Goal: Check status

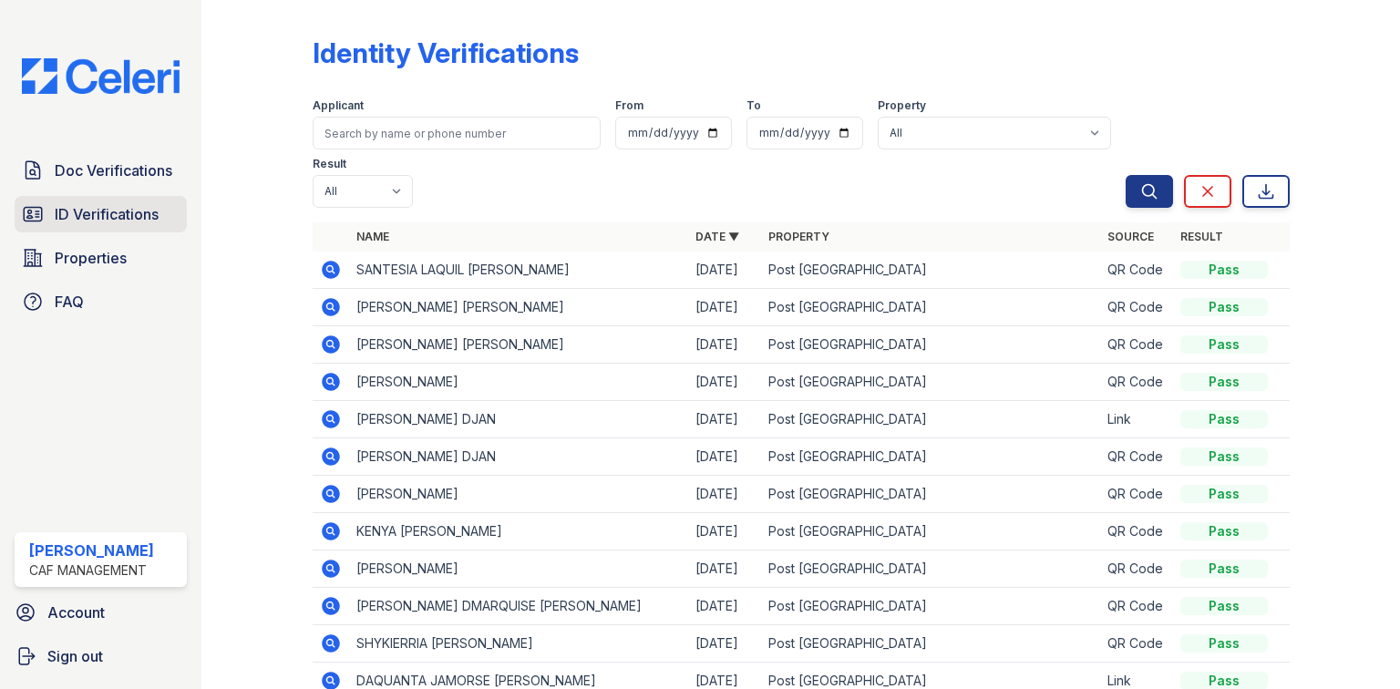
click at [101, 211] on span "ID Verifications" at bounding box center [107, 214] width 104 height 22
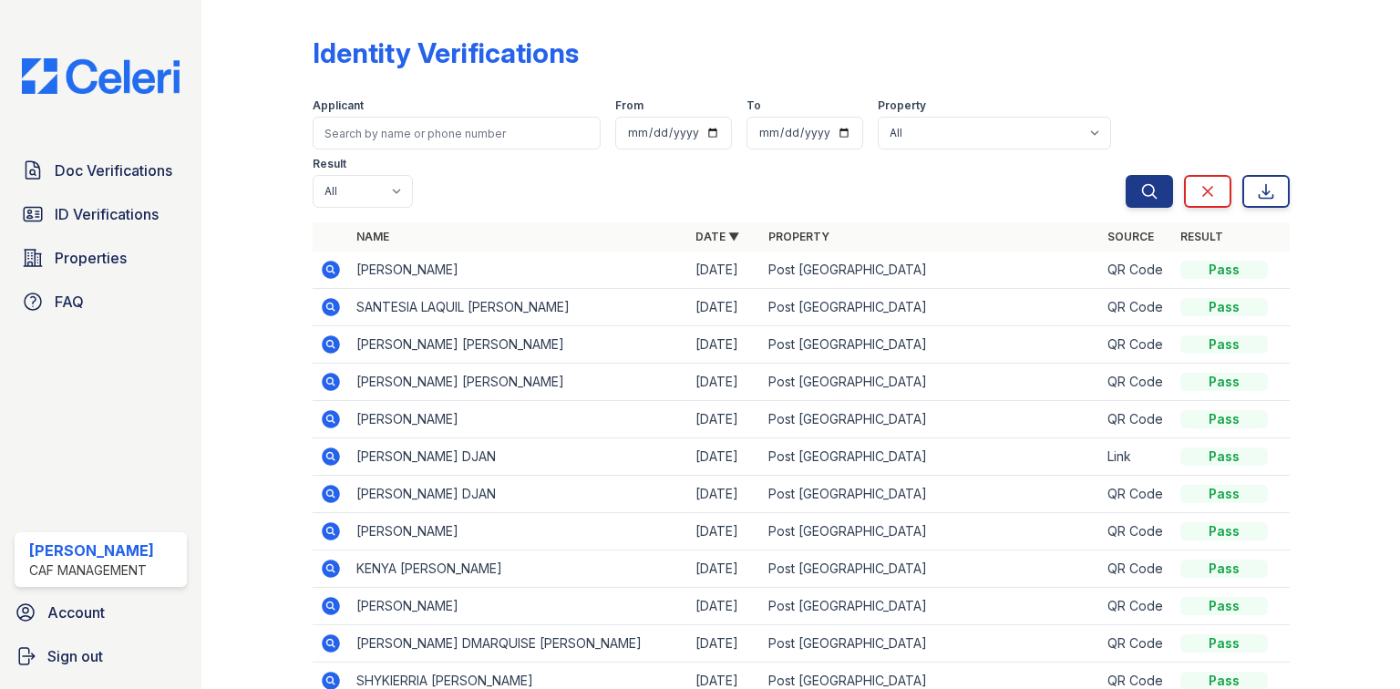
click at [328, 273] on icon at bounding box center [331, 270] width 18 height 18
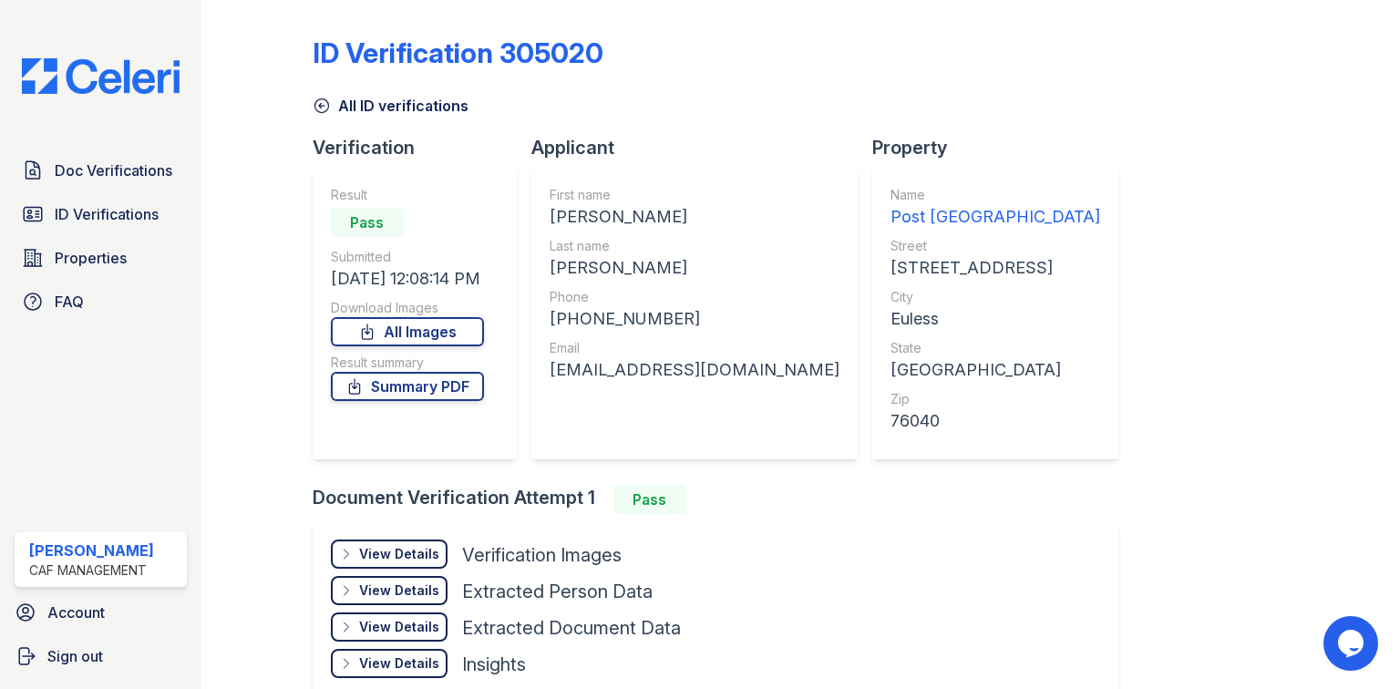
click at [393, 550] on div "View Details" at bounding box center [399, 554] width 80 height 18
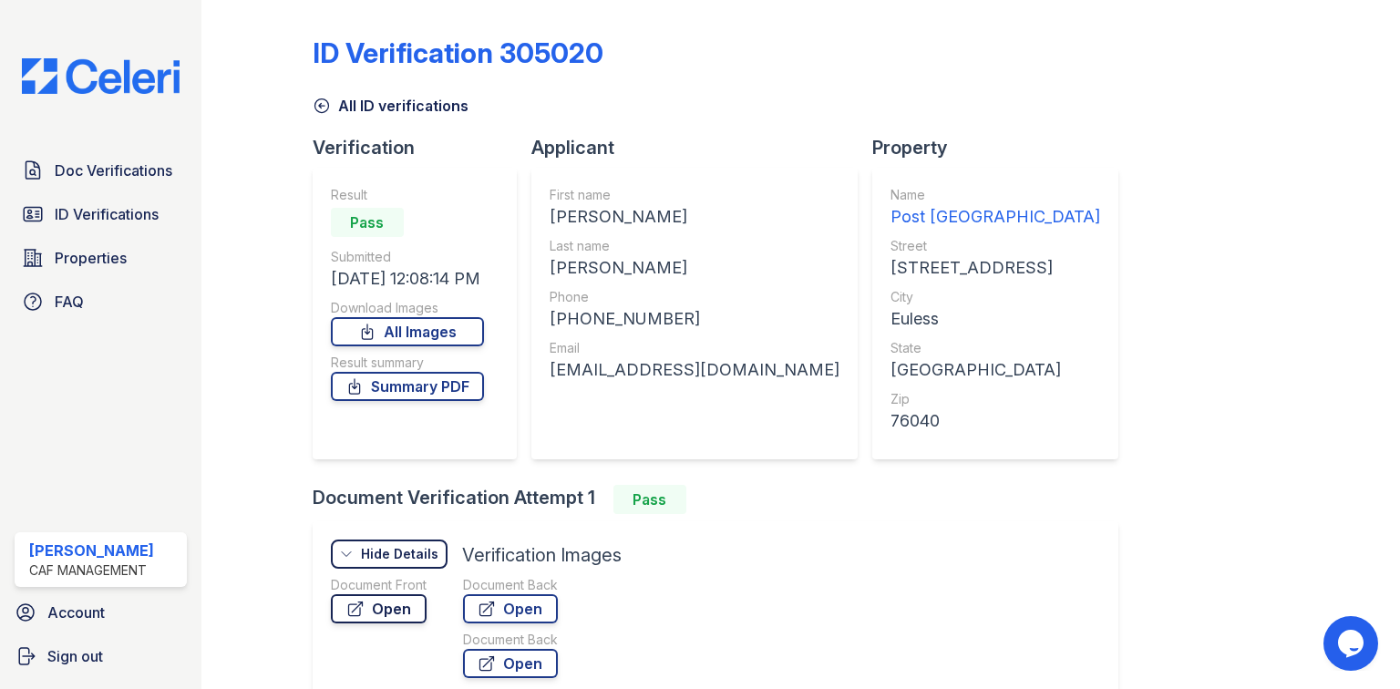
click at [391, 608] on link "Open" at bounding box center [379, 608] width 96 height 29
